Goal: Task Accomplishment & Management: Manage account settings

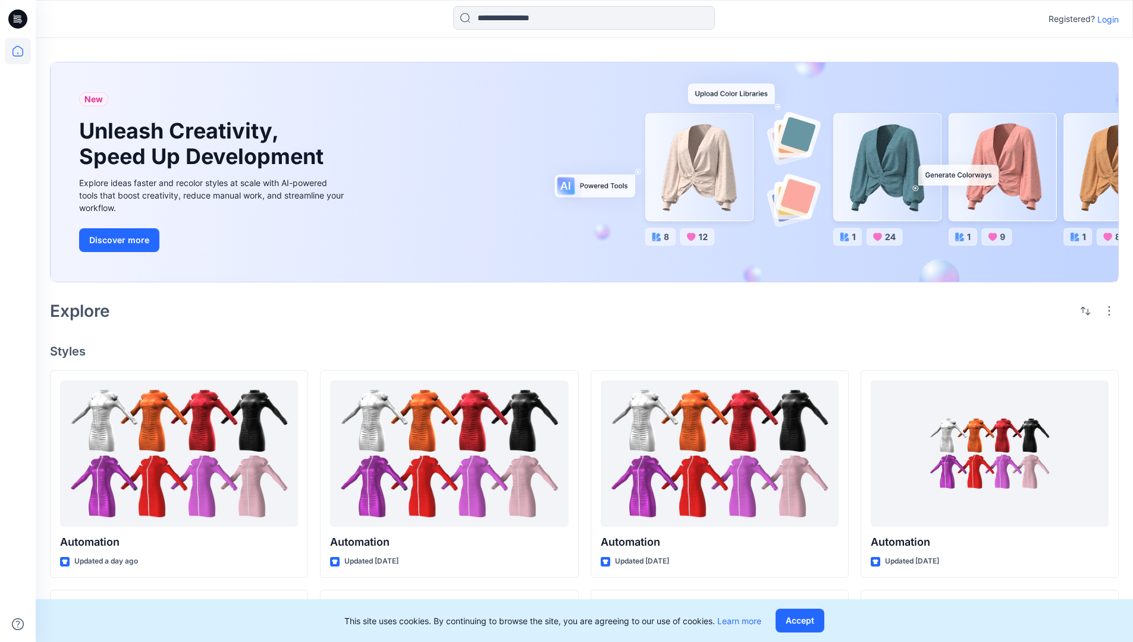
click at [1105, 19] on p "Login" at bounding box center [1108, 19] width 21 height 12
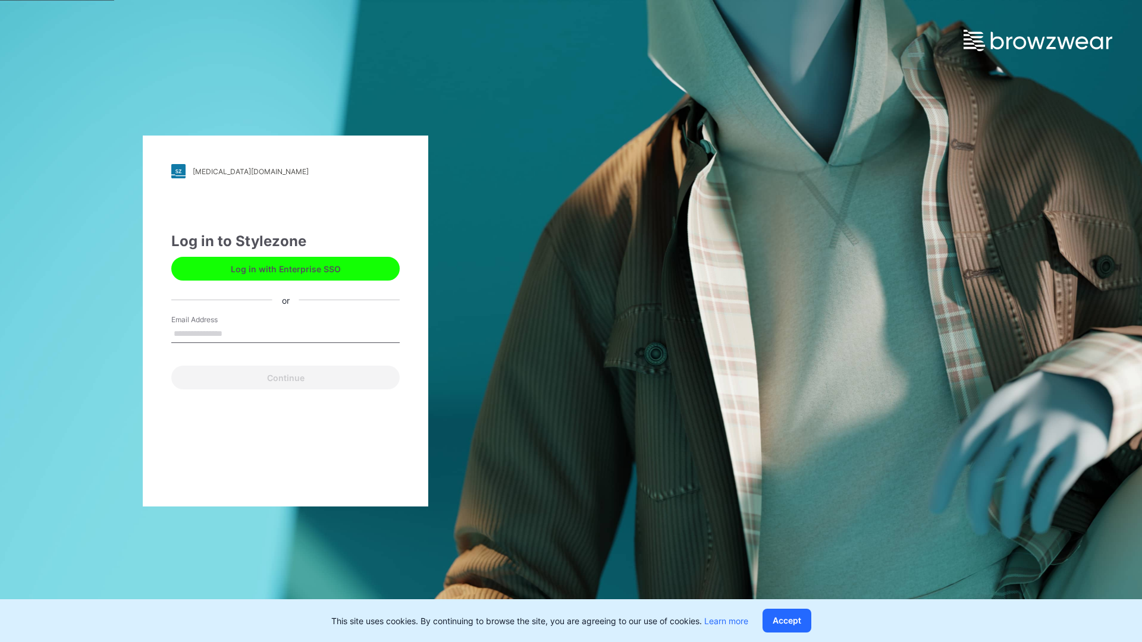
click at [235, 333] on input "Email Address" at bounding box center [285, 334] width 228 height 18
type input "**********"
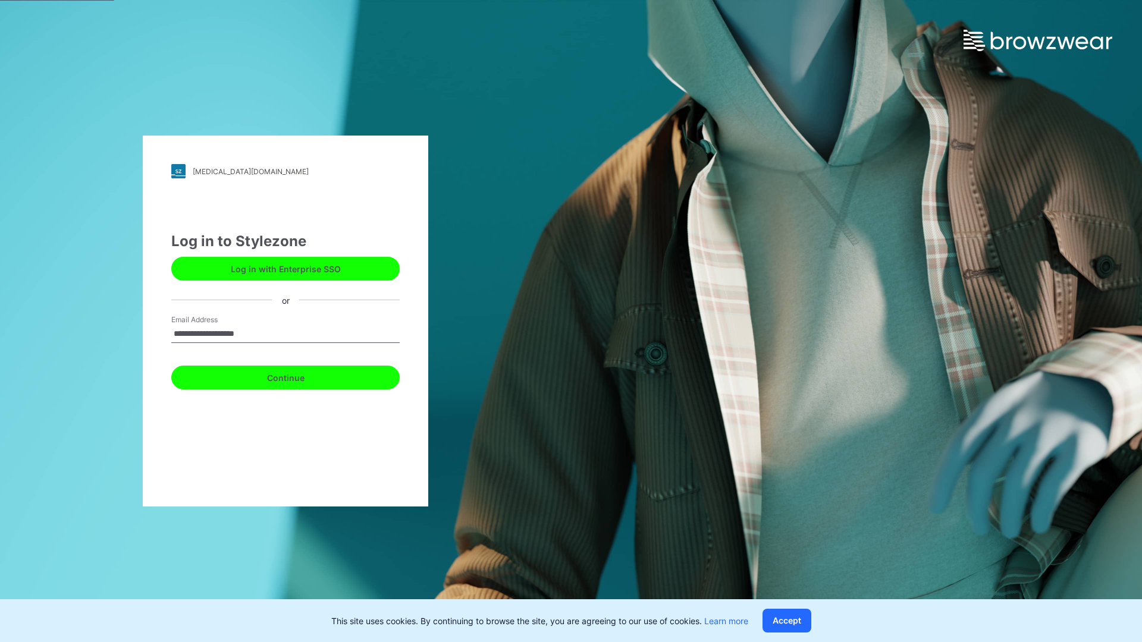
click at [299, 376] on button "Continue" at bounding box center [285, 378] width 228 height 24
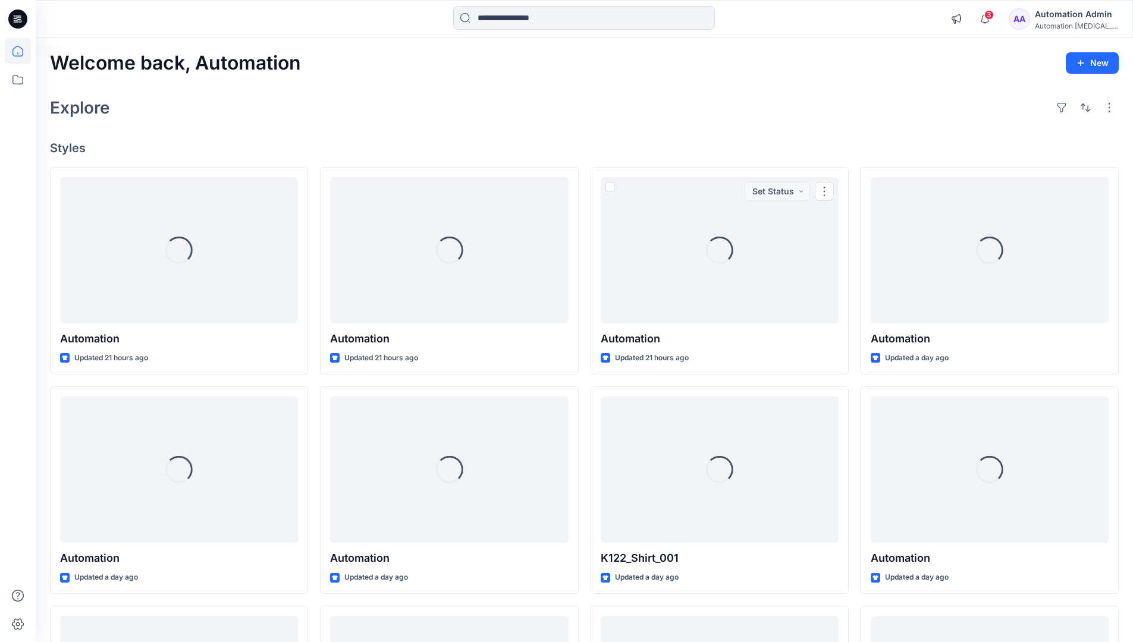
click at [23, 51] on icon at bounding box center [17, 51] width 11 height 11
click at [21, 83] on icon at bounding box center [18, 80] width 26 height 26
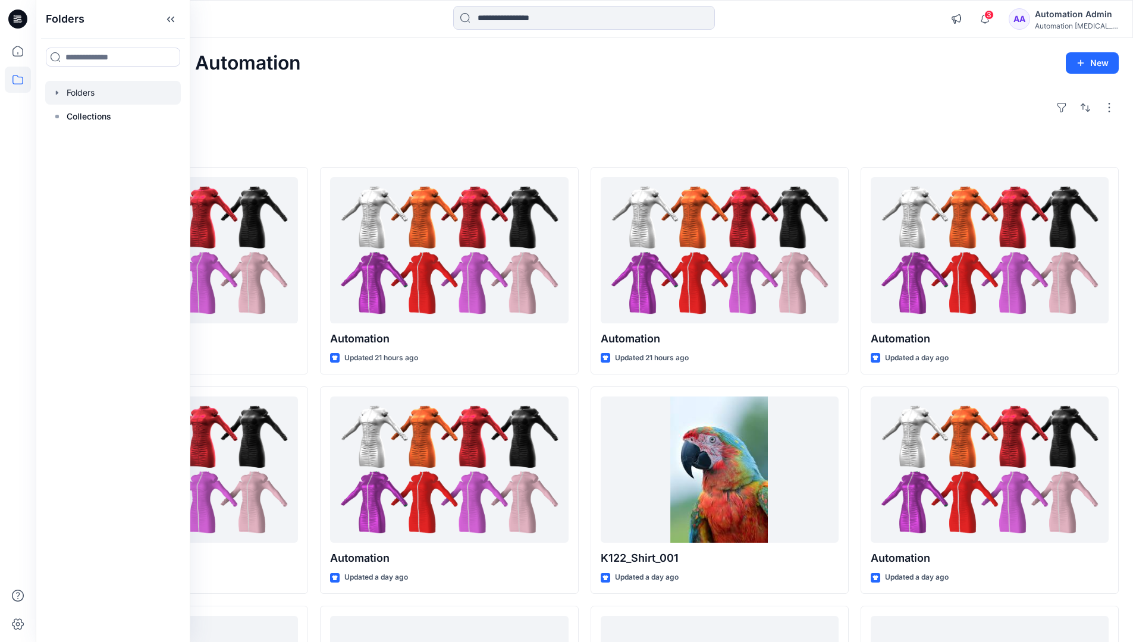
click at [77, 93] on div at bounding box center [113, 93] width 136 height 24
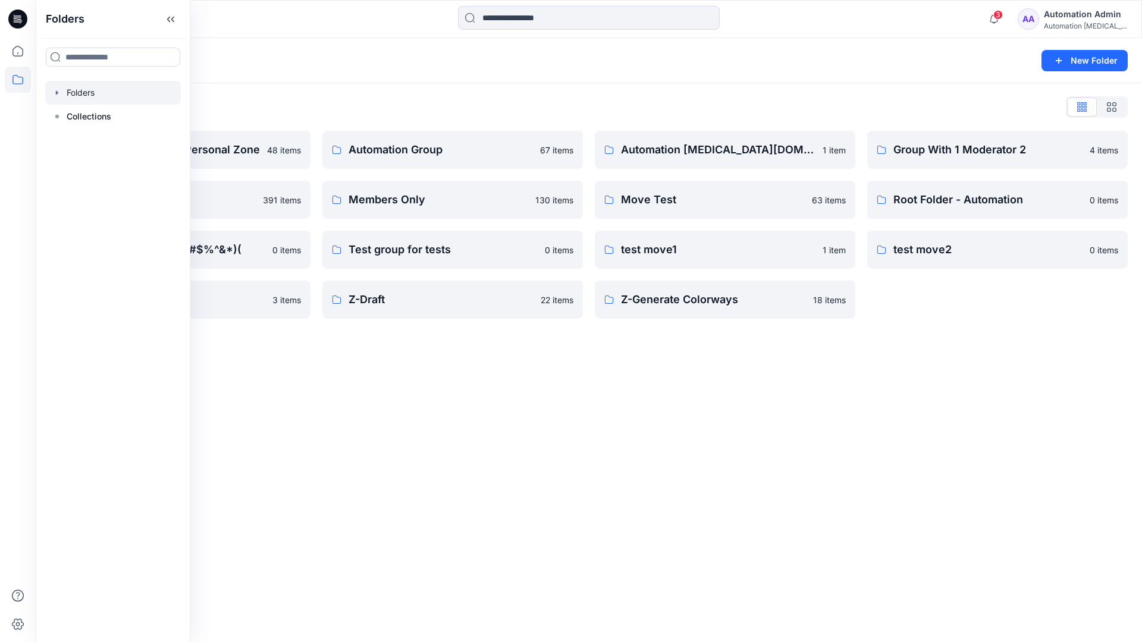
click at [634, 416] on div "Folders New Folder Folders List Automation Admin's Personal Zone 48 items membe…" at bounding box center [589, 340] width 1106 height 604
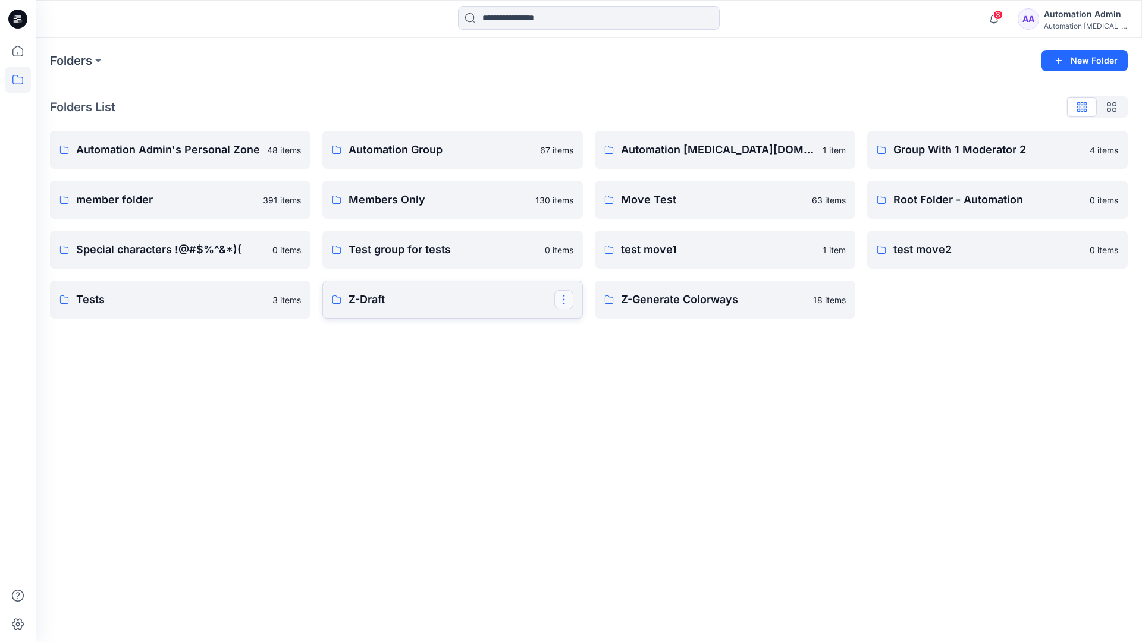
click at [565, 302] on button "button" at bounding box center [563, 299] width 19 height 19
click at [585, 327] on p "Edit" at bounding box center [585, 327] width 15 height 12
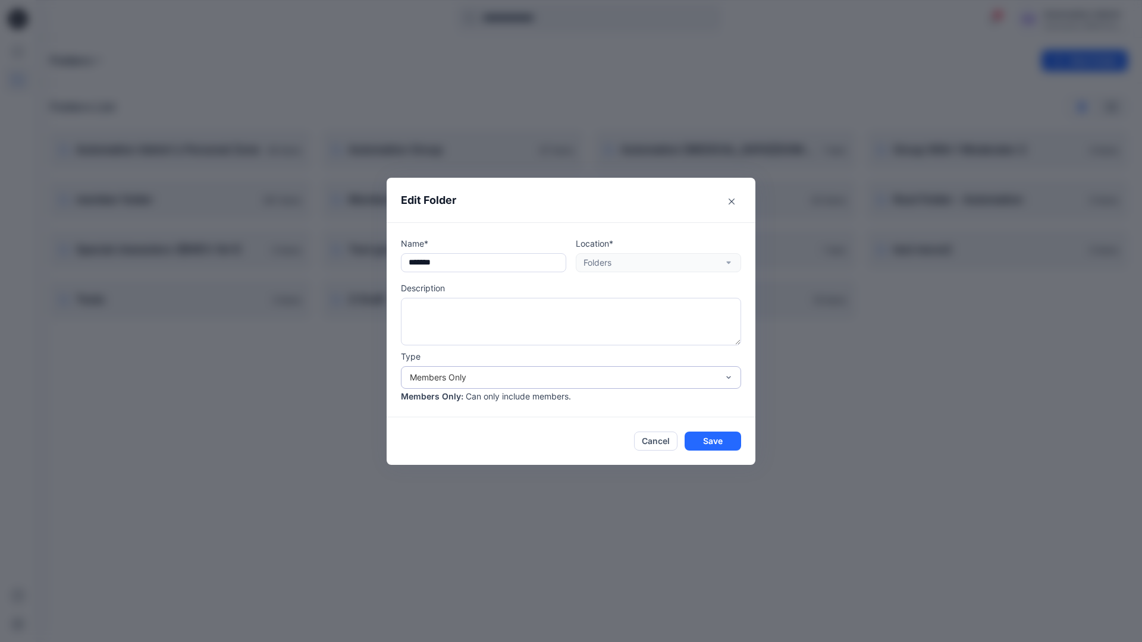
click at [552, 381] on div "Members Only" at bounding box center [564, 377] width 308 height 12
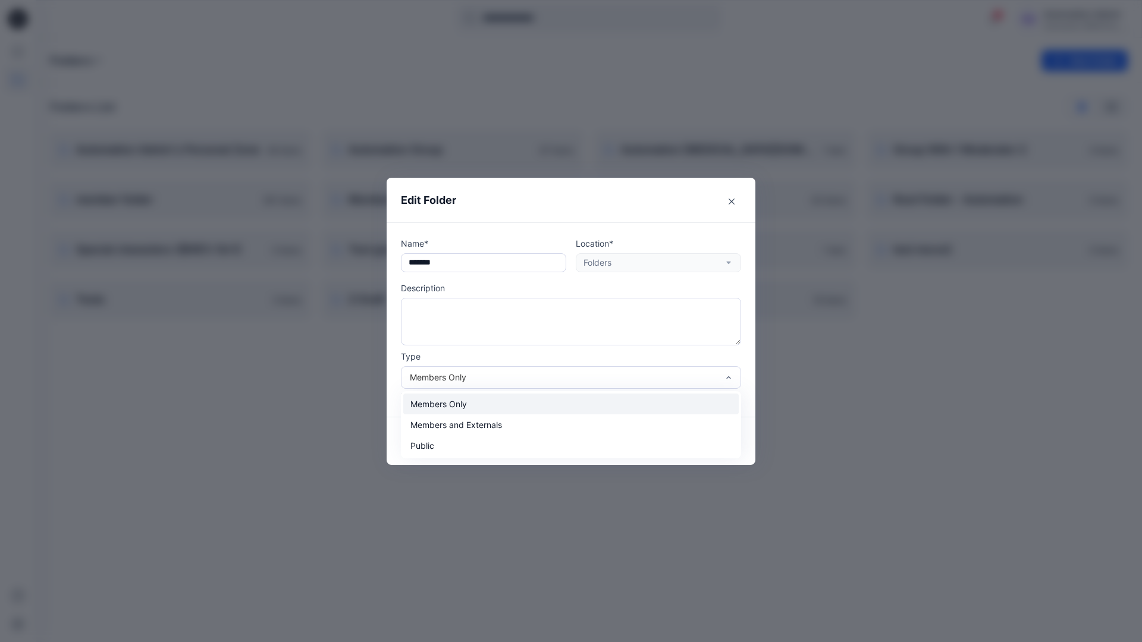
click at [519, 410] on div "Members Only" at bounding box center [571, 404] width 336 height 21
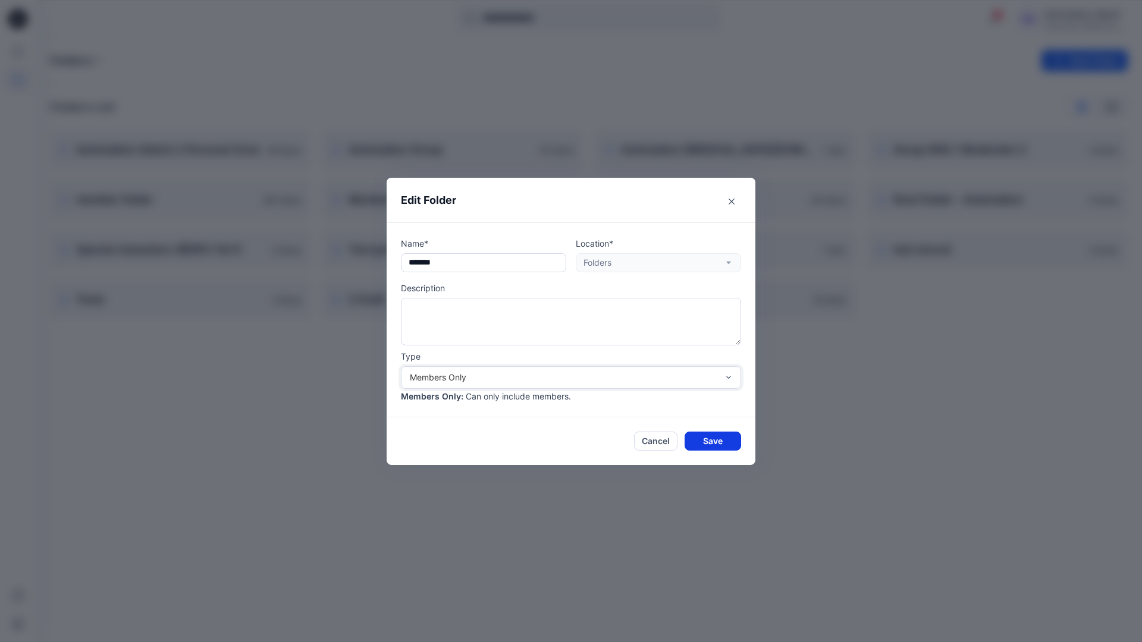
click at [713, 440] on button "Save" at bounding box center [713, 441] width 57 height 19
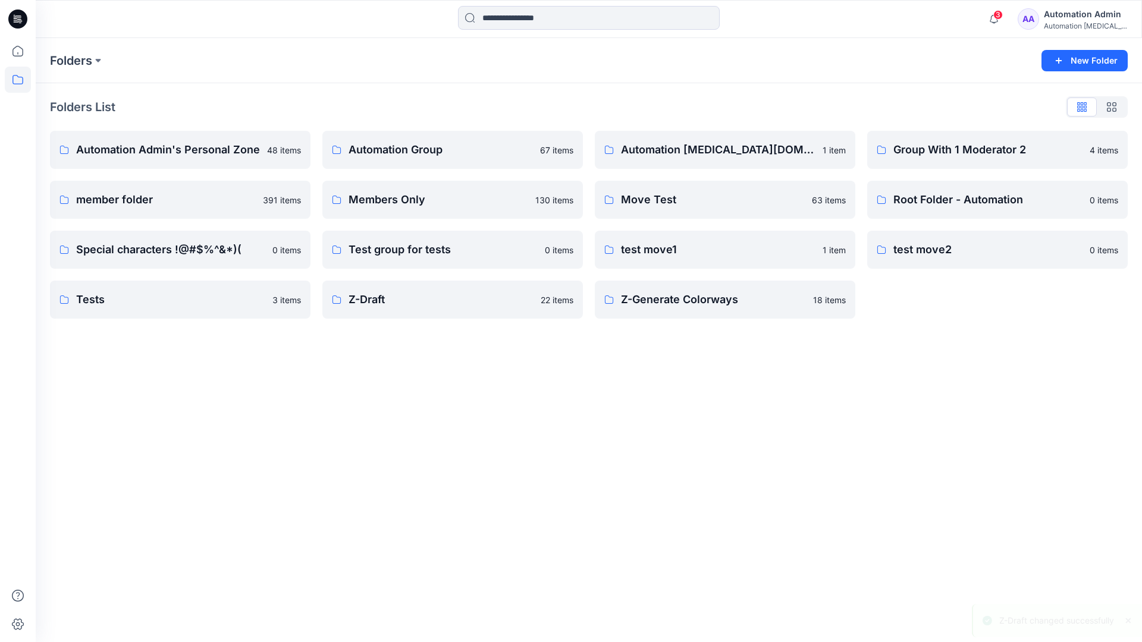
click at [1071, 18] on div "Automation Admin" at bounding box center [1085, 14] width 83 height 14
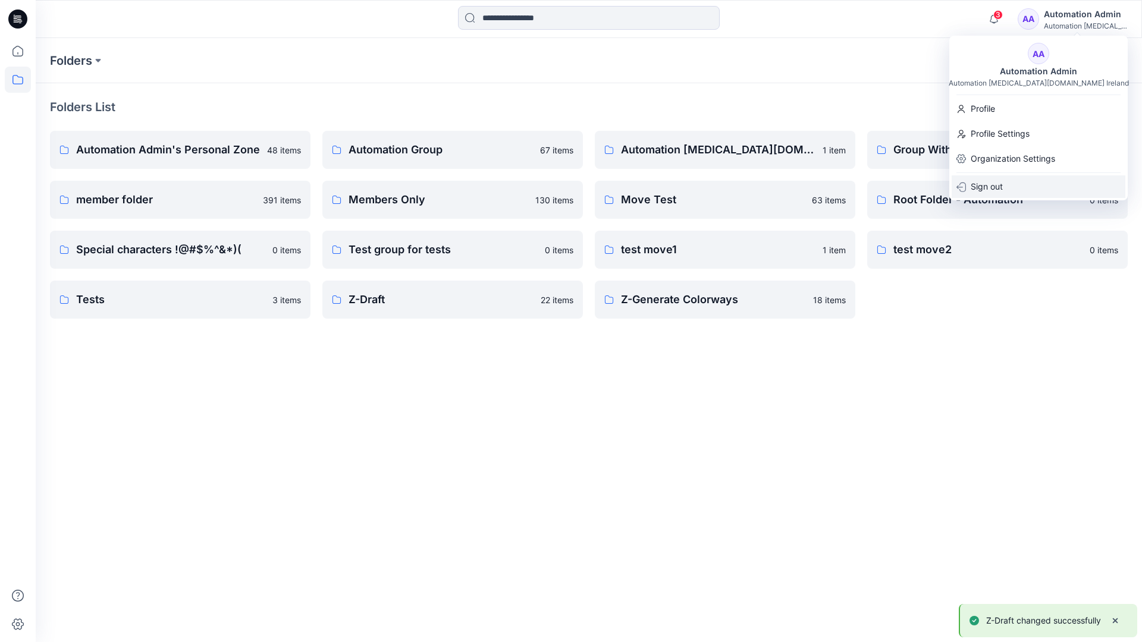
click at [1002, 184] on p "Sign out" at bounding box center [987, 186] width 32 height 23
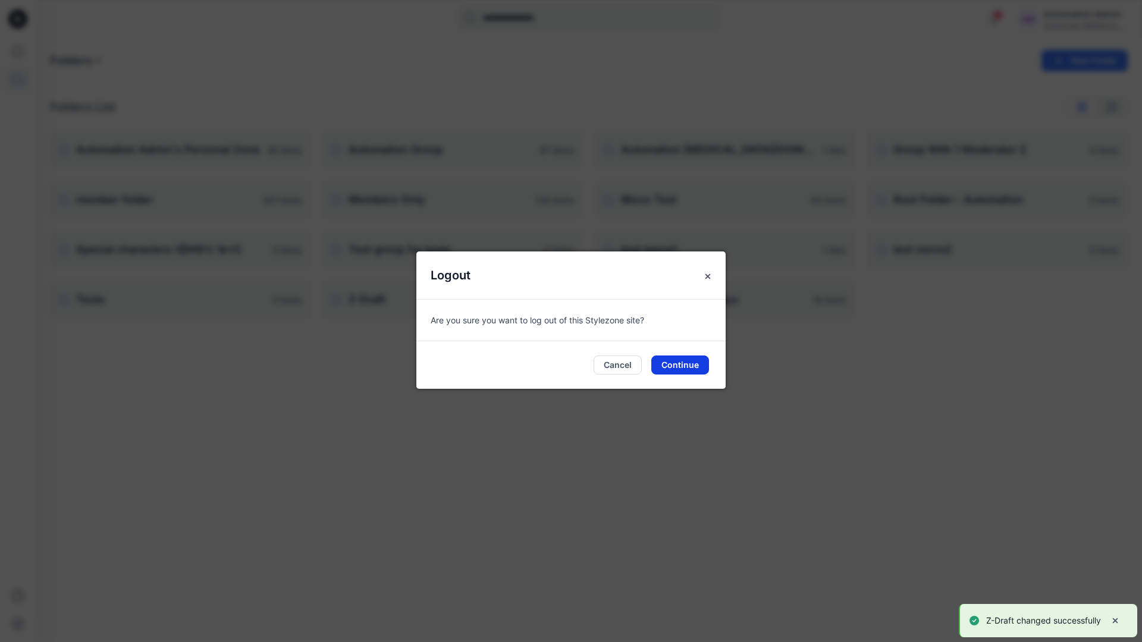
click at [685, 362] on button "Continue" at bounding box center [680, 365] width 58 height 19
